Goal: Task Accomplishment & Management: Use online tool/utility

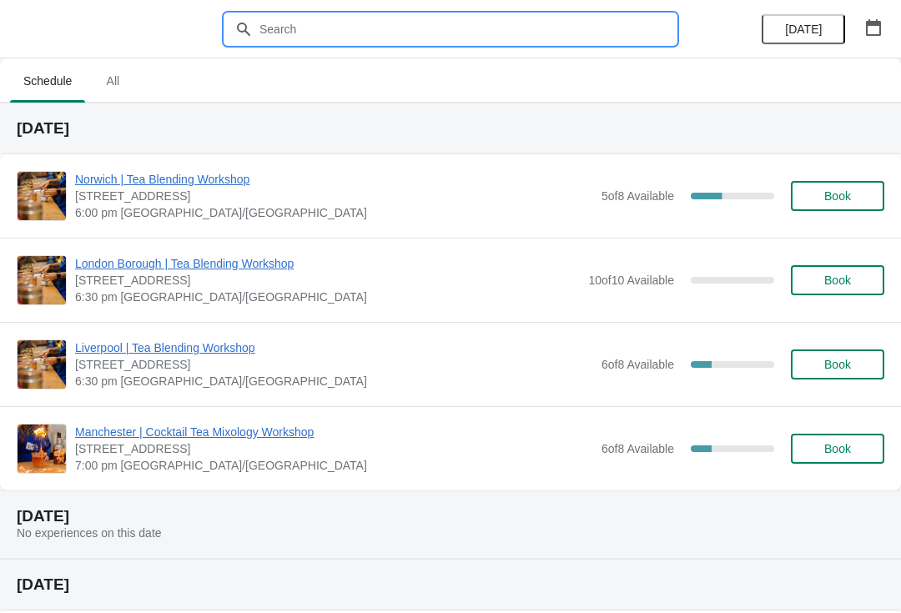
click at [441, 33] on input "text" at bounding box center [467, 29] width 417 height 30
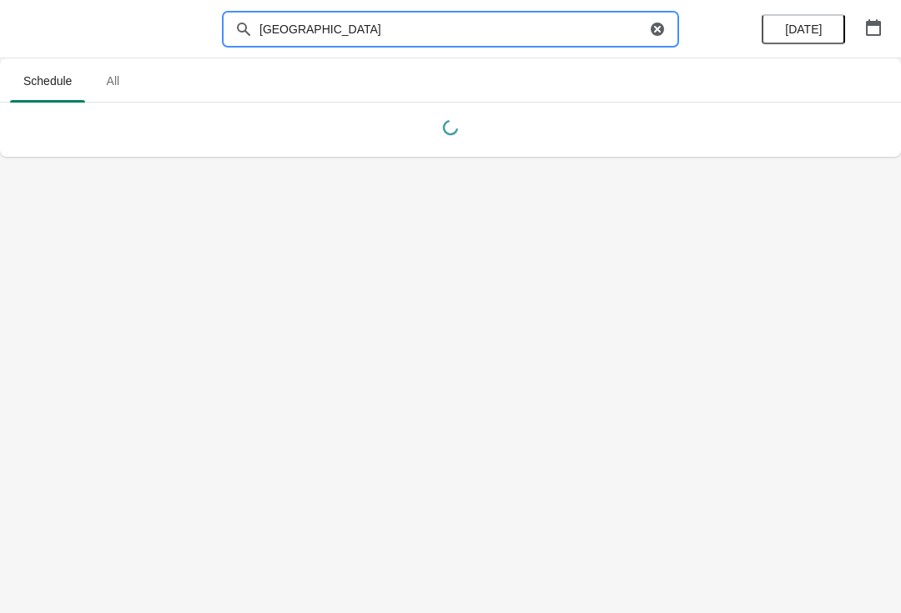
type input "[GEOGRAPHIC_DATA]"
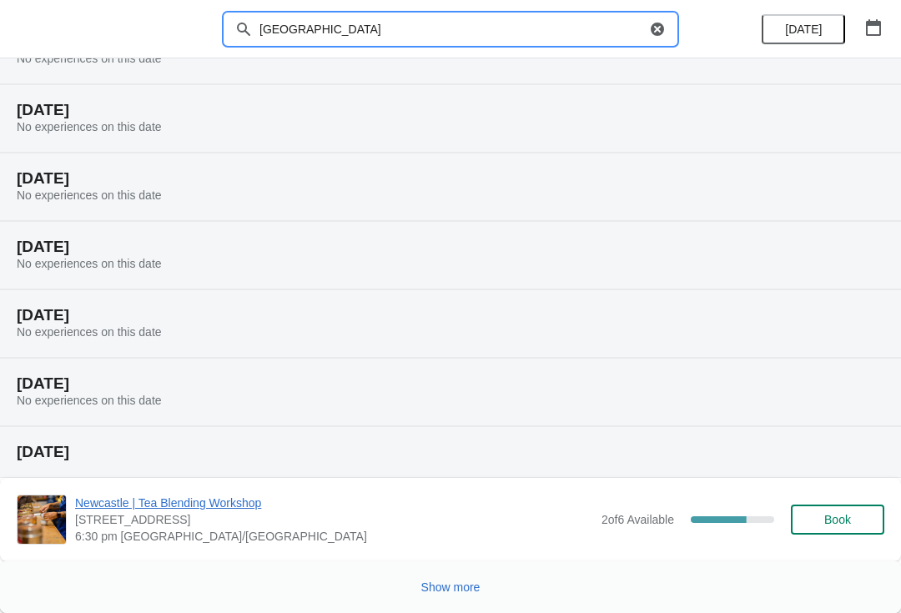
scroll to position [155, 0]
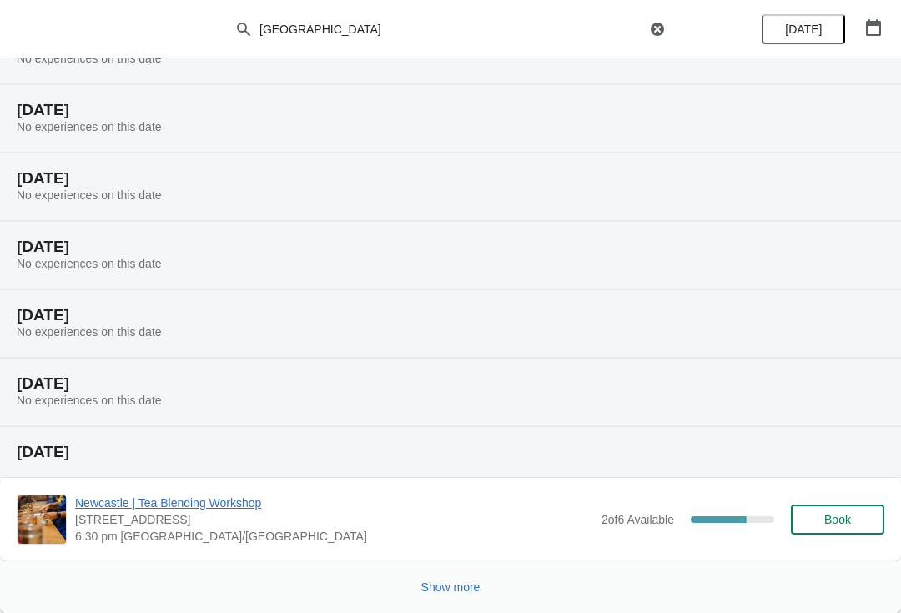
click at [460, 583] on span "Show more" at bounding box center [450, 587] width 59 height 13
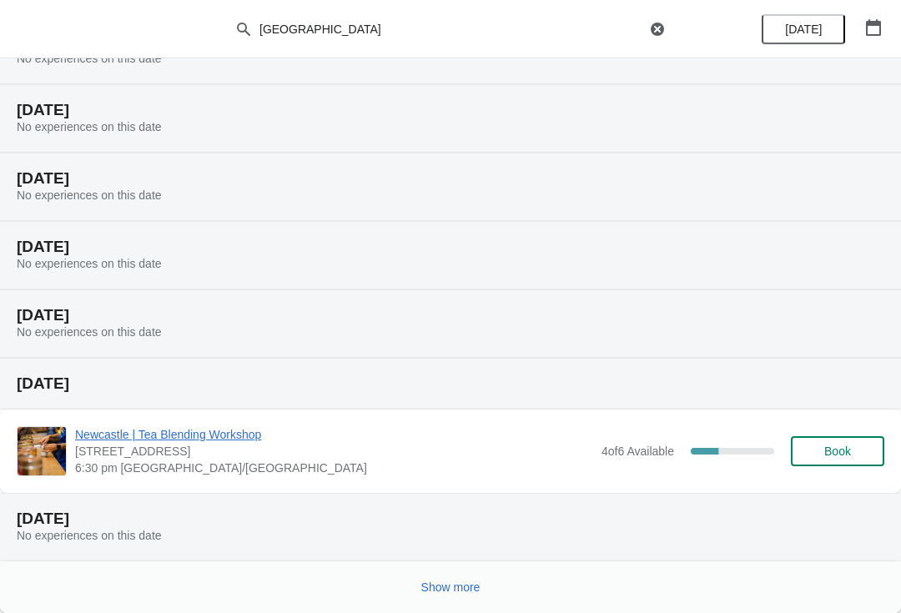
scroll to position [769, 0]
click at [470, 601] on button "Show more" at bounding box center [451, 587] width 73 height 30
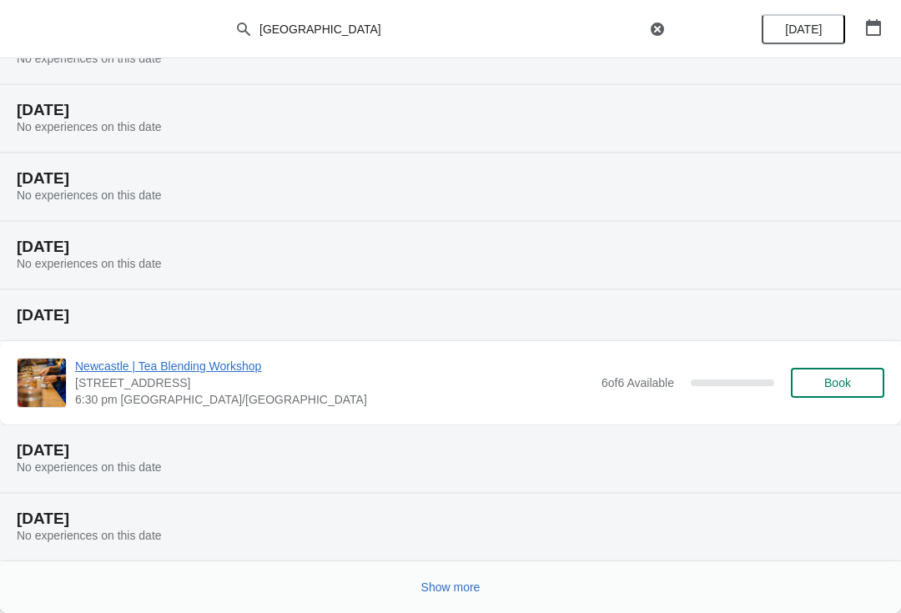
scroll to position [1384, 0]
click at [459, 596] on button "Show more" at bounding box center [451, 587] width 73 height 30
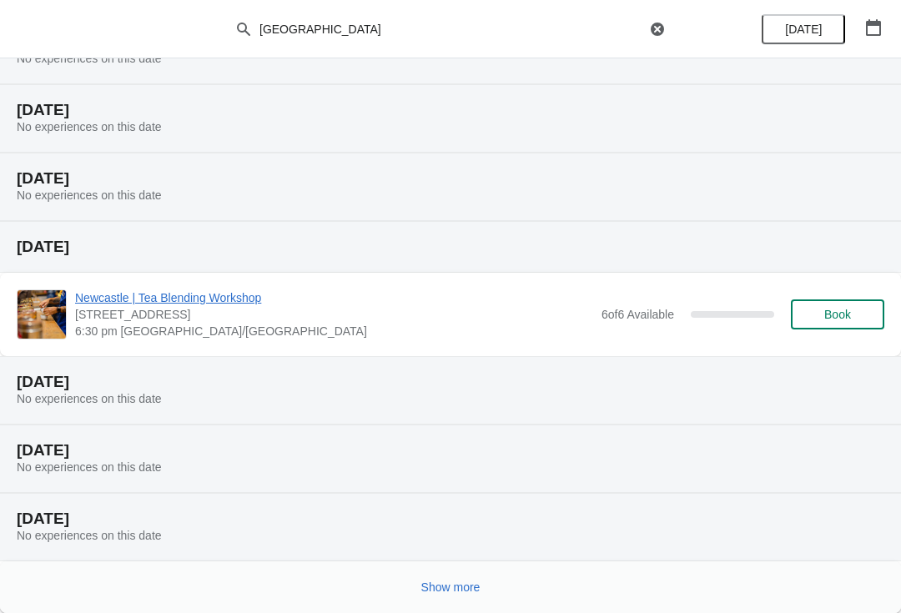
scroll to position [1998, 0]
click at [469, 595] on button "Show more" at bounding box center [451, 587] width 73 height 30
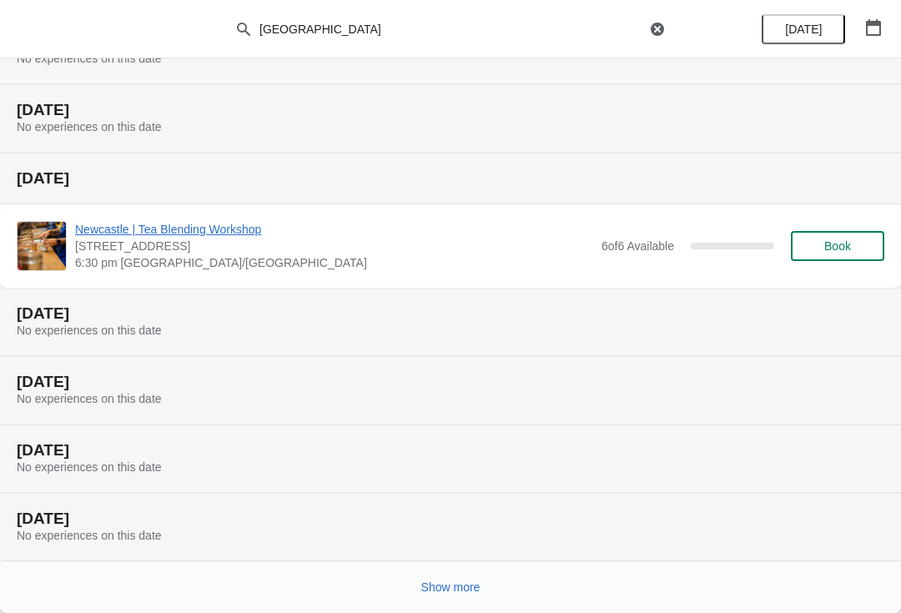
scroll to position [2612, 0]
click at [451, 586] on span "Show more" at bounding box center [450, 587] width 59 height 13
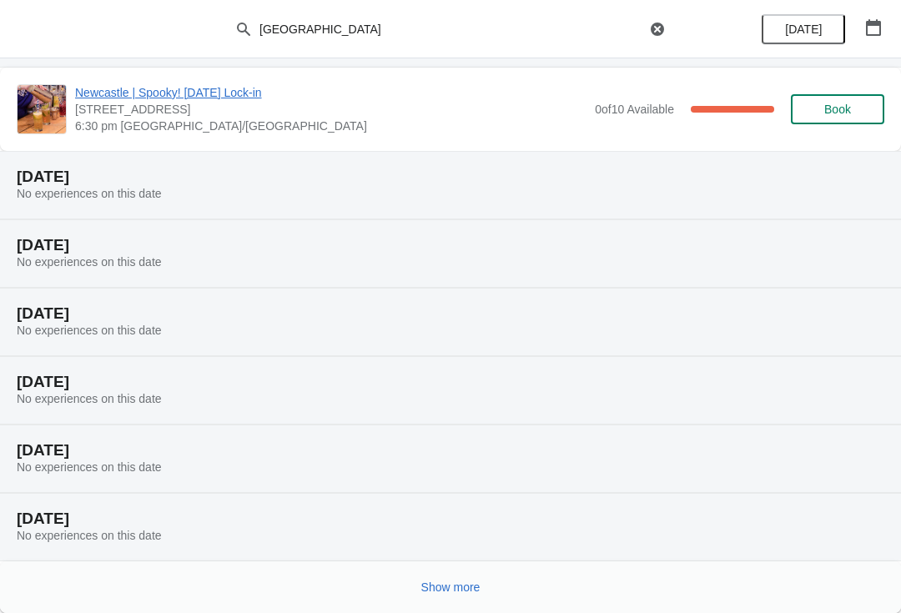
scroll to position [3226, 0]
click at [465, 602] on button "Show more" at bounding box center [451, 587] width 73 height 30
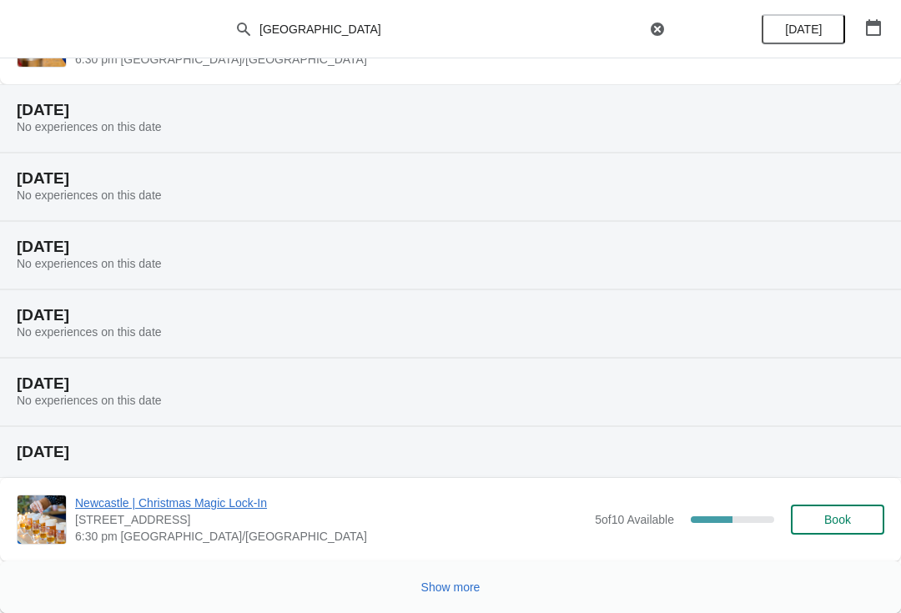
scroll to position [3907, 0]
click at [450, 582] on span "Show more" at bounding box center [450, 587] width 59 height 13
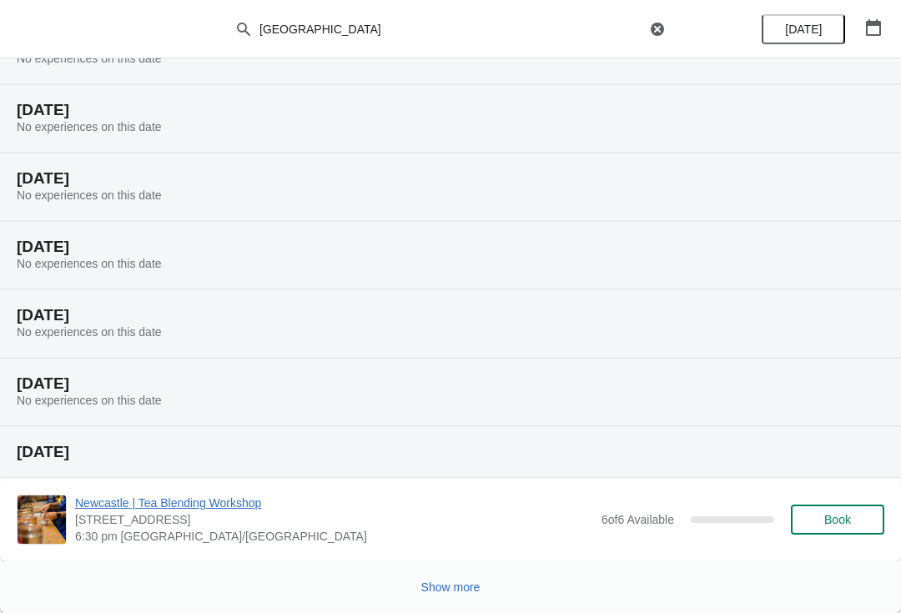
scroll to position [4588, 0]
click at [468, 581] on span "Show more" at bounding box center [450, 587] width 59 height 13
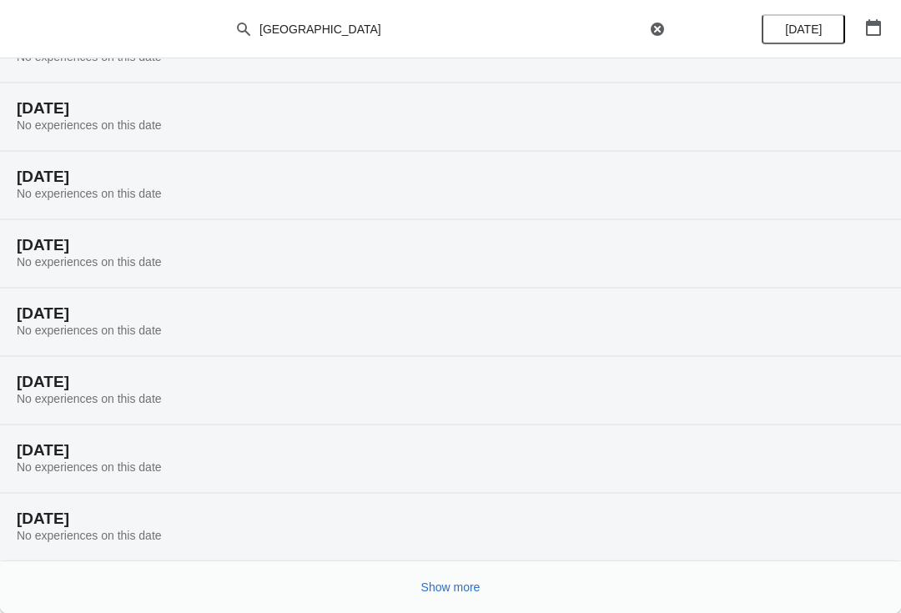
scroll to position [5135, 0]
click at [457, 581] on span "Show more" at bounding box center [450, 587] width 59 height 13
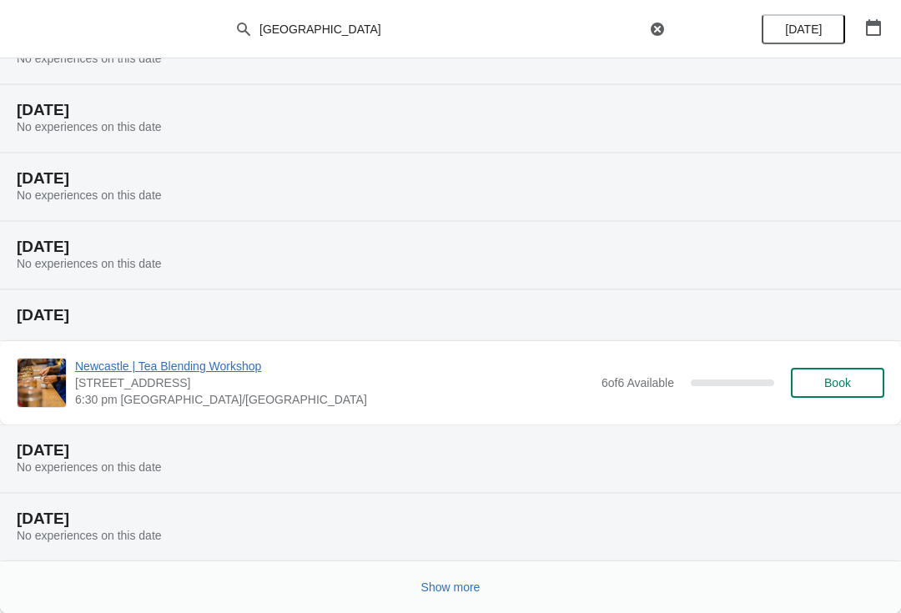
scroll to position [5750, 0]
click at [473, 587] on span "Show more" at bounding box center [450, 587] width 59 height 13
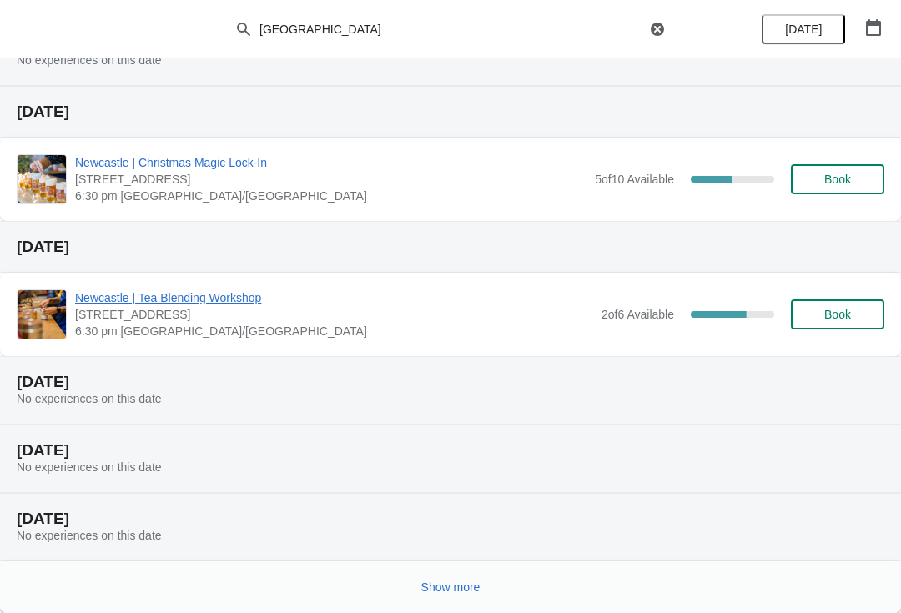
scroll to position [6431, 0]
click at [468, 582] on span "Show more" at bounding box center [450, 587] width 59 height 13
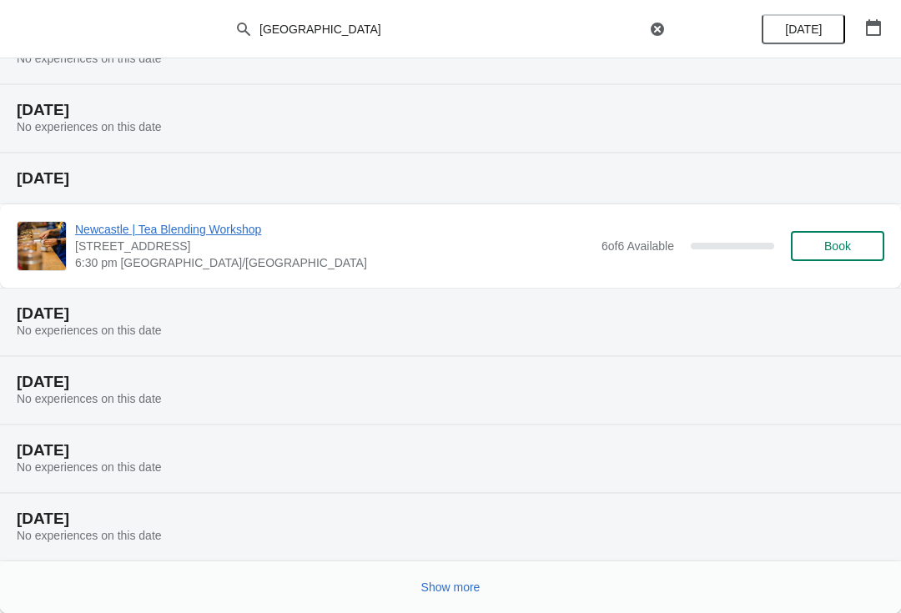
scroll to position [7045, 0]
